Goal: Task Accomplishment & Management: Manage account settings

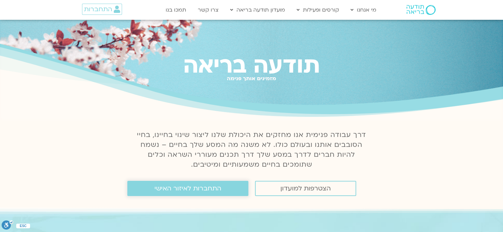
click at [233, 186] on link "התחברות לאיזור האישי" at bounding box center [187, 188] width 121 height 15
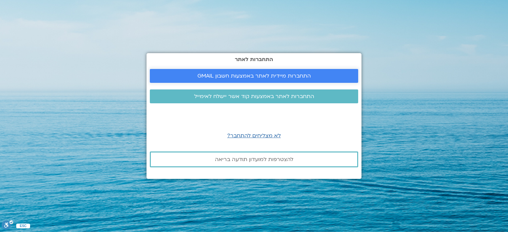
click at [239, 73] on span "התחברות מיידית לאתר באמצעות חשבון GMAIL" at bounding box center [253, 76] width 113 height 6
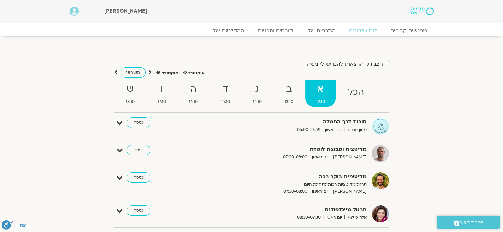
click at [139, 176] on link "כניסה" at bounding box center [139, 178] width 24 height 11
click at [136, 176] on link "כניסה" at bounding box center [139, 178] width 24 height 11
